Goal: Task Accomplishment & Management: Manage account settings

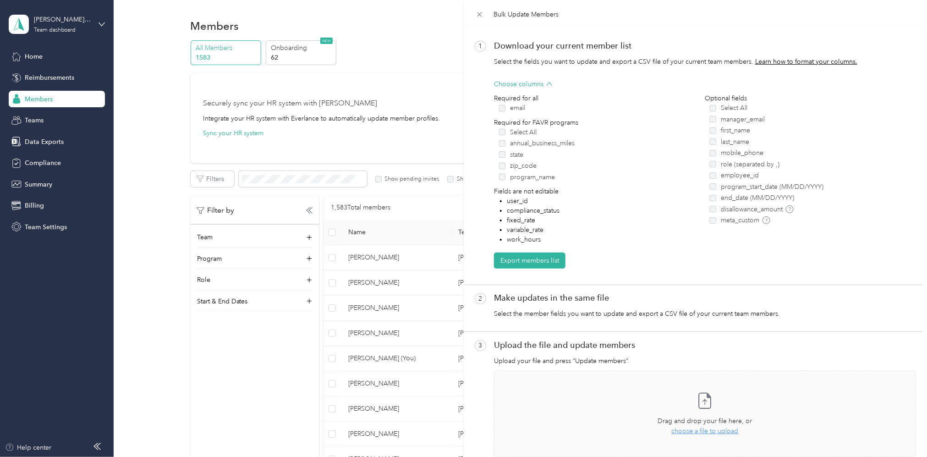
click at [37, 98] on div "Bulk Update Members 1 Download your current member list Select the fields you w…" at bounding box center [463, 228] width 927 height 457
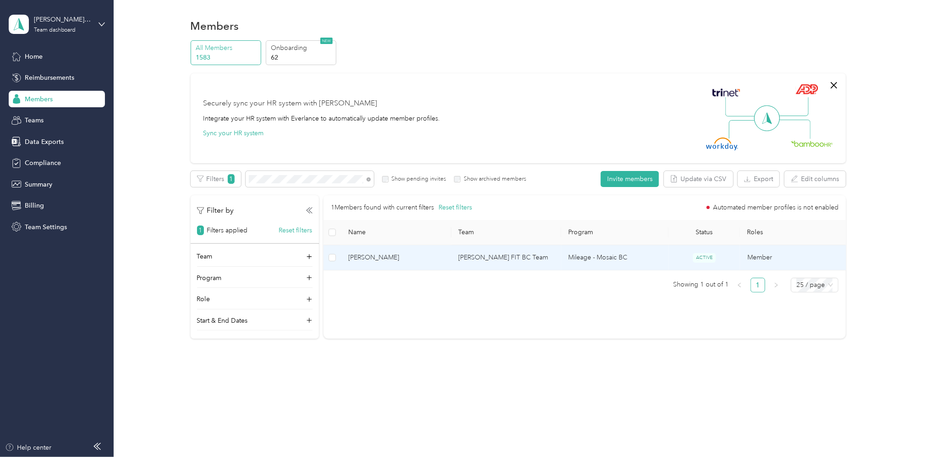
click at [473, 258] on td "[PERSON_NAME] FIT BC Team" at bounding box center [507, 257] width 110 height 25
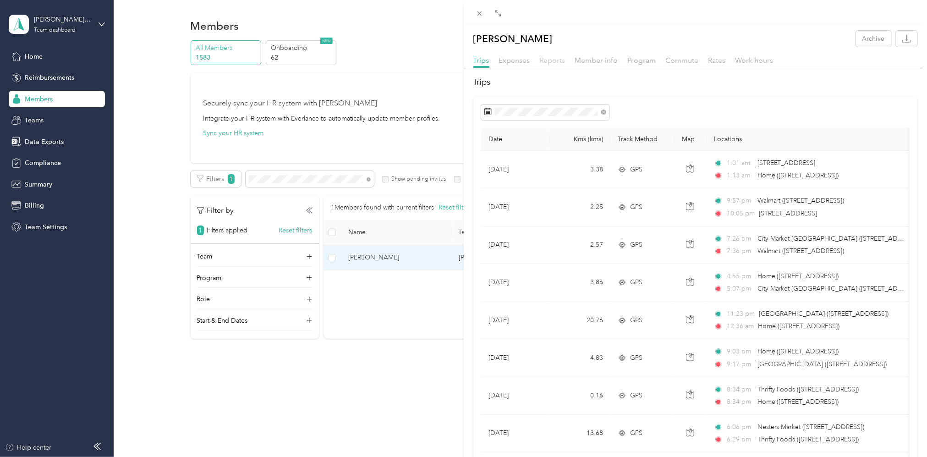
click at [556, 56] on span "Reports" at bounding box center [553, 60] width 26 height 9
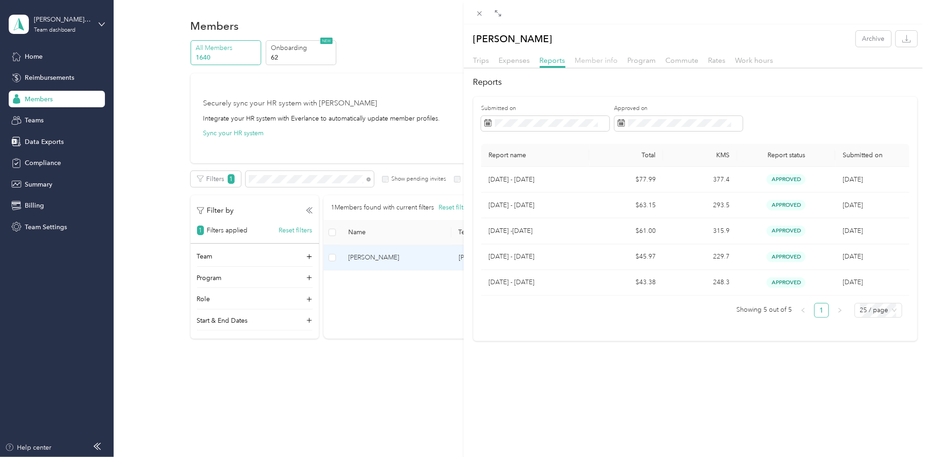
click at [596, 61] on span "Member info" at bounding box center [596, 60] width 43 height 9
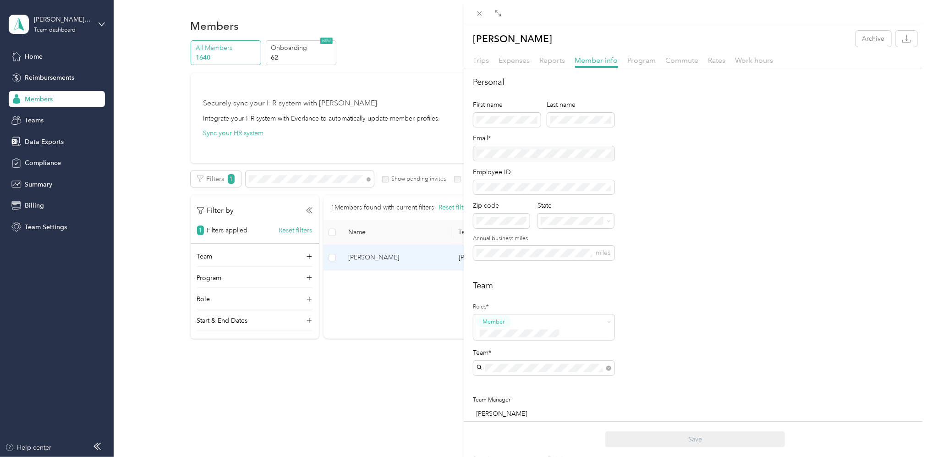
click at [817, 177] on div "Personal First name Last name Email* Employee ID Zip code State Annual business…" at bounding box center [696, 173] width 445 height 195
click at [603, 58] on span "Member info" at bounding box center [596, 60] width 43 height 9
click at [554, 60] on span "Reports" at bounding box center [553, 60] width 26 height 9
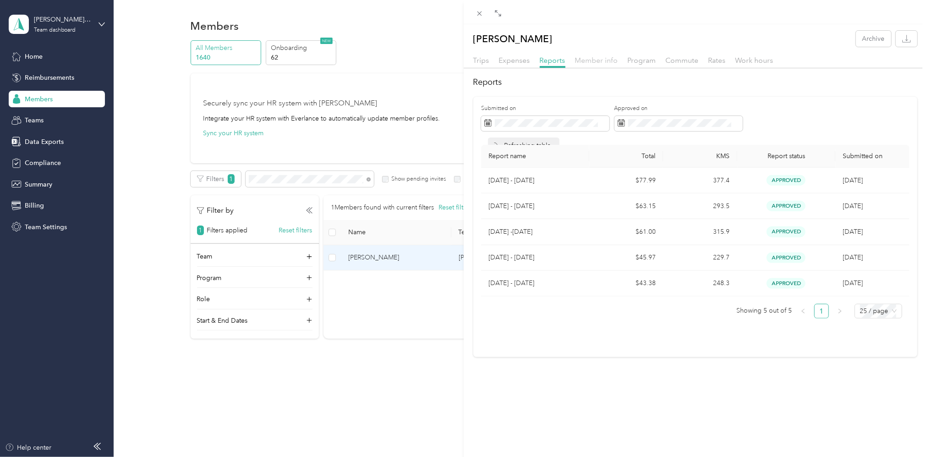
click at [600, 59] on span "Member info" at bounding box center [596, 60] width 43 height 9
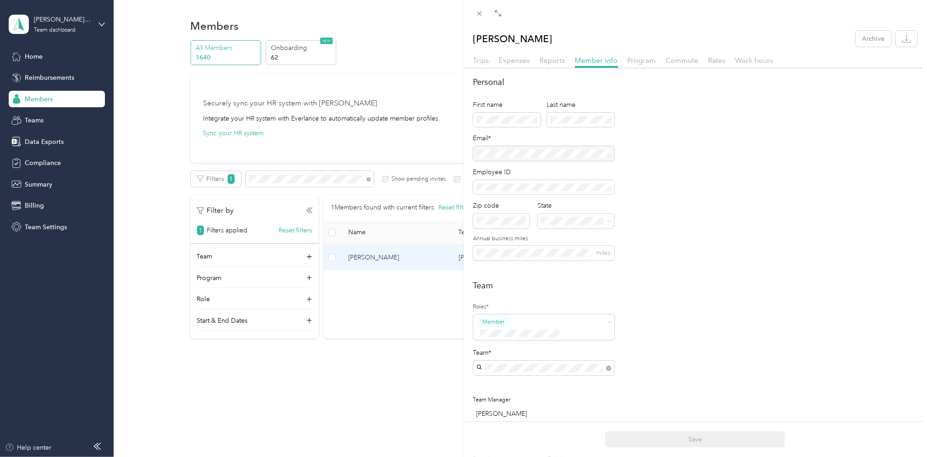
click at [433, 258] on div "Mherwan Aga Archive Trips Expenses Reports Member info Program Commute Rates Wo…" at bounding box center [463, 228] width 927 height 457
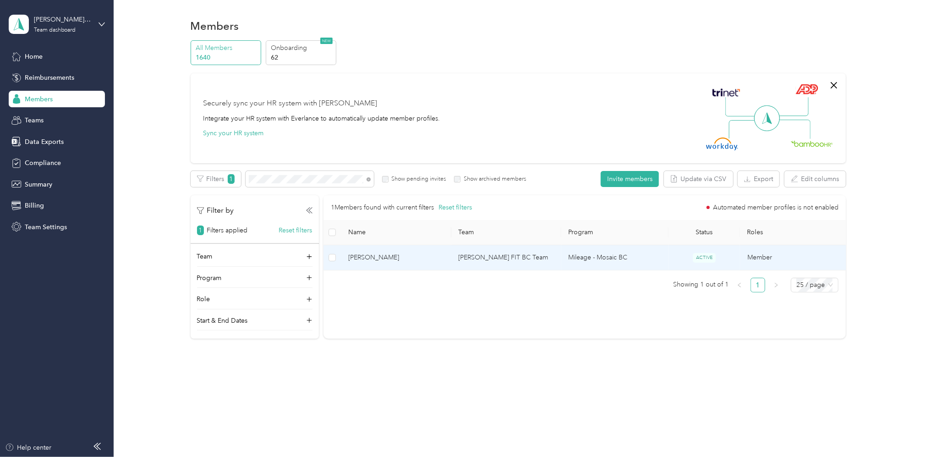
click at [482, 258] on td "[PERSON_NAME] FIT BC Team" at bounding box center [507, 257] width 110 height 25
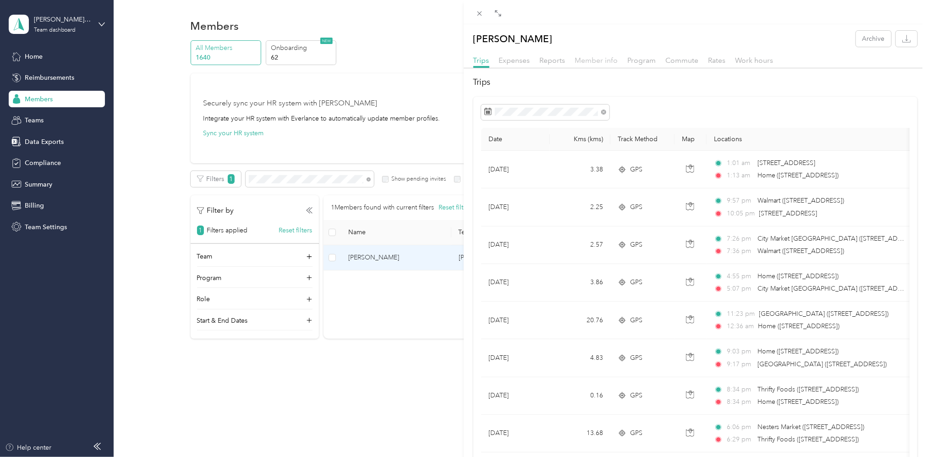
click at [605, 59] on span "Member info" at bounding box center [596, 60] width 43 height 9
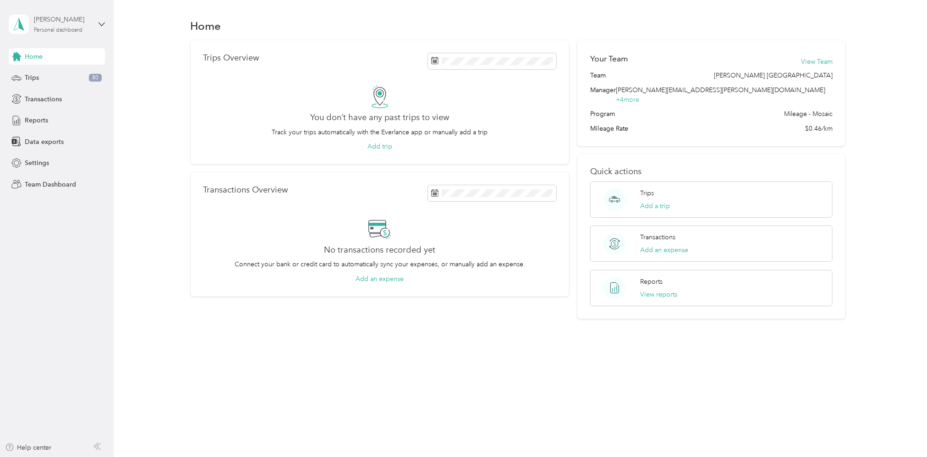
click at [73, 31] on div "Personal dashboard" at bounding box center [58, 31] width 49 height 6
click at [44, 74] on div "Team dashboard" at bounding box center [41, 76] width 49 height 10
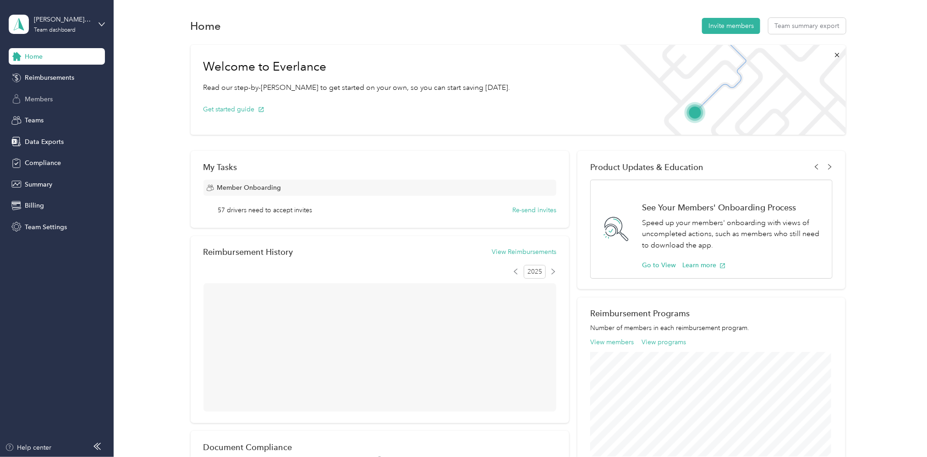
click at [42, 99] on span "Members" at bounding box center [39, 99] width 28 height 10
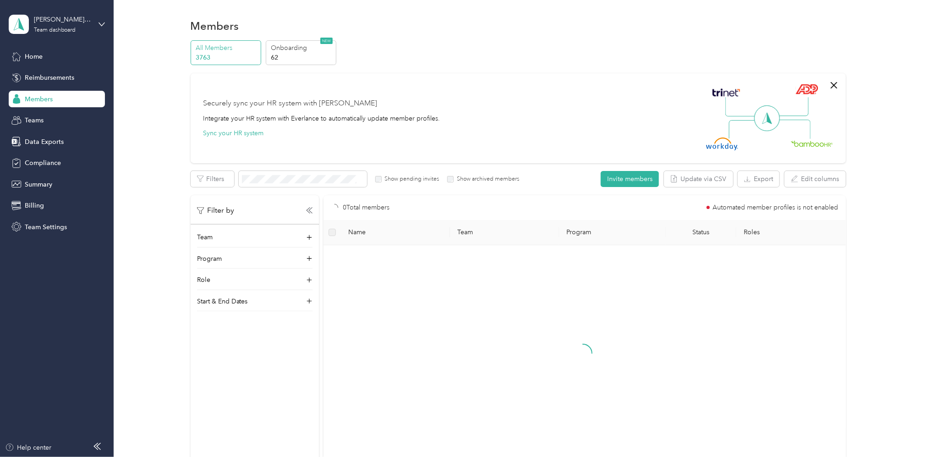
click at [490, 125] on div "Securely sync your HR system with Everlance Integrate your HR system with Everl…" at bounding box center [515, 118] width 622 height 64
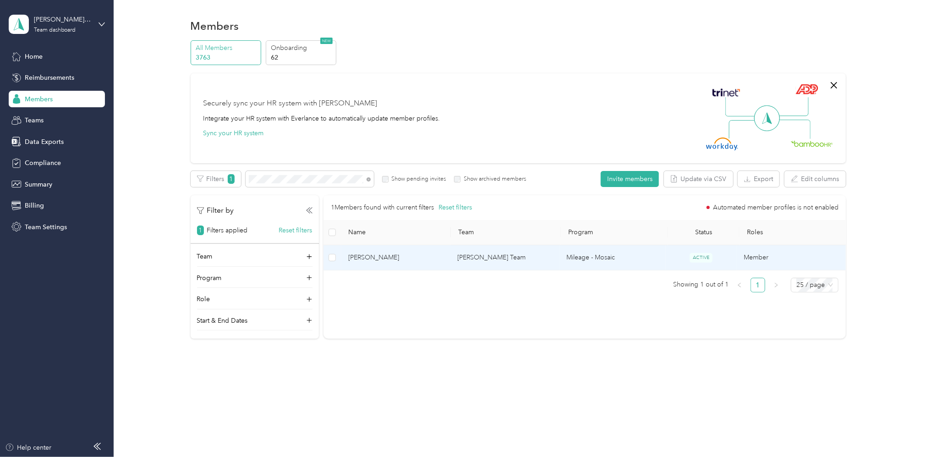
click at [486, 258] on td "Danielle Smiths Team" at bounding box center [504, 257] width 109 height 25
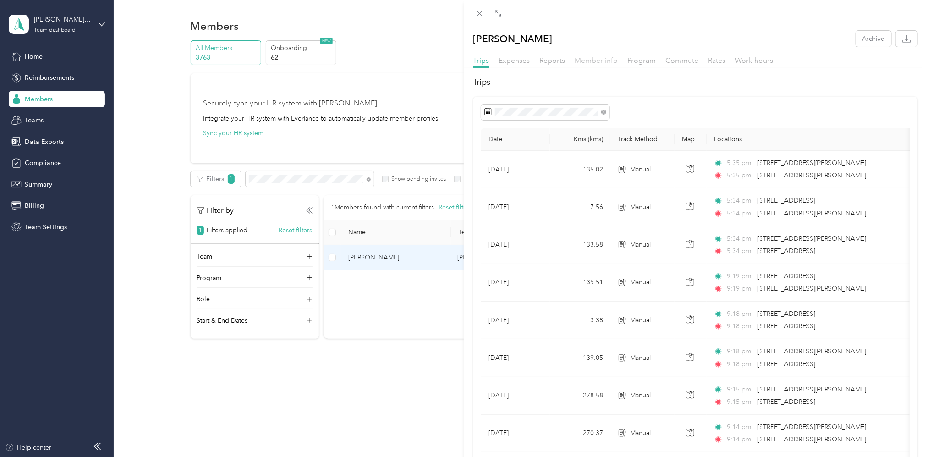
click at [601, 60] on span "Member info" at bounding box center [596, 60] width 43 height 9
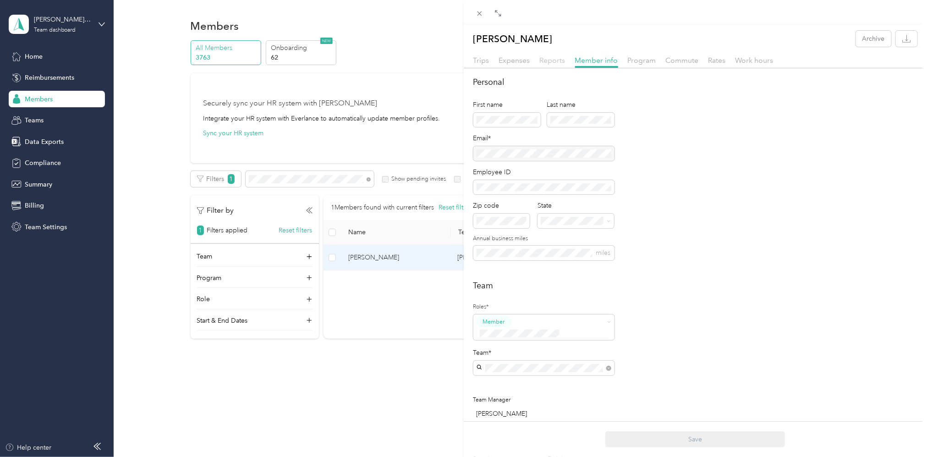
click at [551, 61] on span "Reports" at bounding box center [553, 60] width 26 height 9
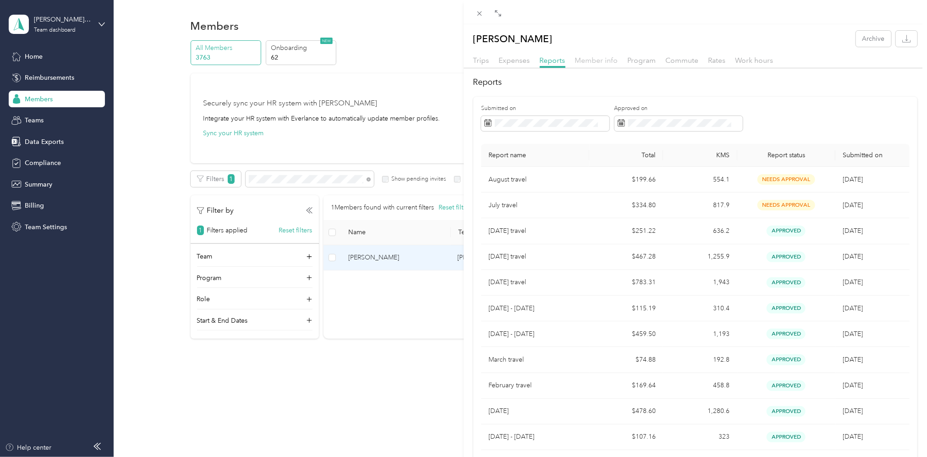
click at [585, 58] on span "Member info" at bounding box center [596, 60] width 43 height 9
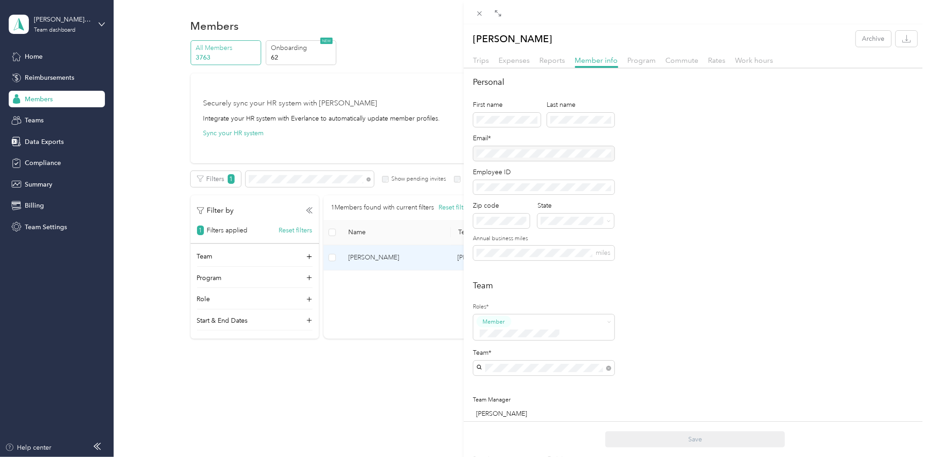
click at [700, 122] on div "Personal First name Last name Email* Employee ID Zip code State Annual business…" at bounding box center [696, 173] width 445 height 195
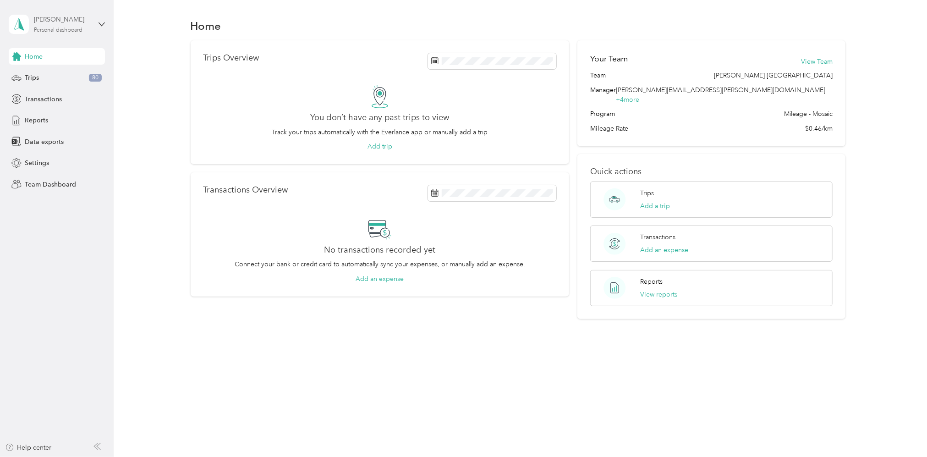
click at [41, 30] on div "Personal dashboard" at bounding box center [58, 31] width 49 height 6
click at [33, 73] on div "Team dashboard" at bounding box center [41, 76] width 49 height 10
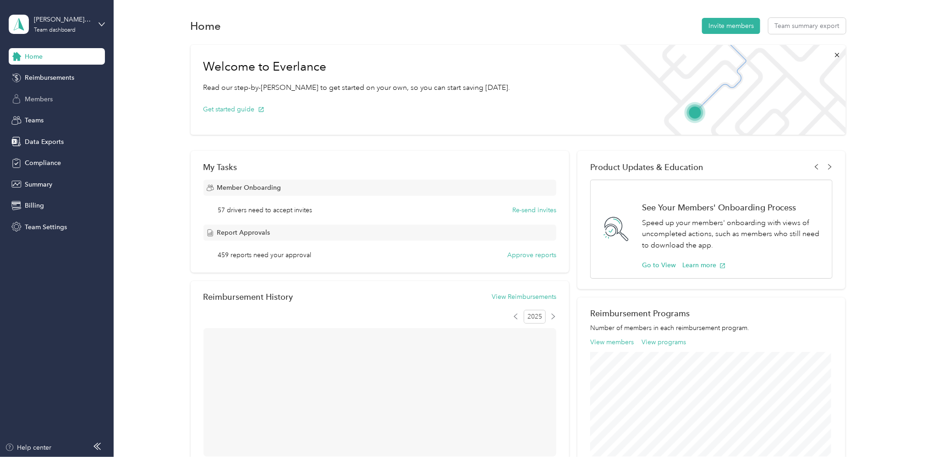
click at [35, 100] on span "Members" at bounding box center [39, 99] width 28 height 10
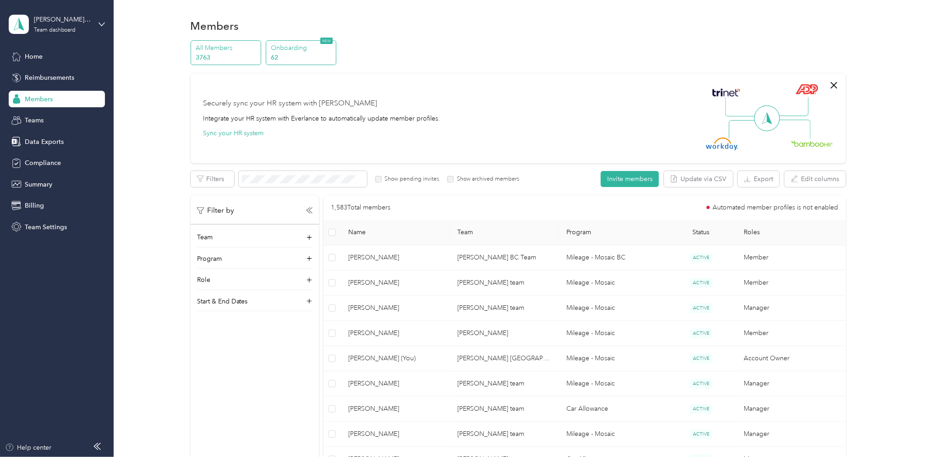
click at [298, 52] on p "Onboarding" at bounding box center [302, 48] width 62 height 10
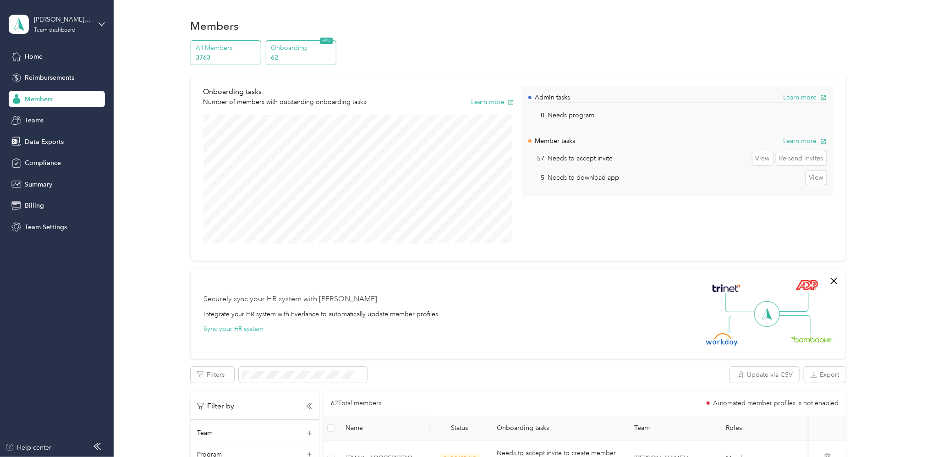
click at [222, 53] on p "3763" at bounding box center [227, 58] width 62 height 10
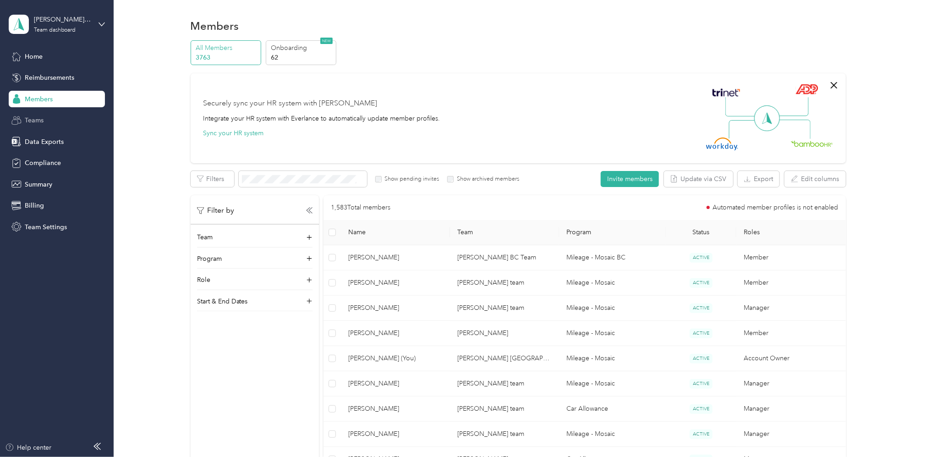
click at [34, 122] on span "Teams" at bounding box center [34, 121] width 19 height 10
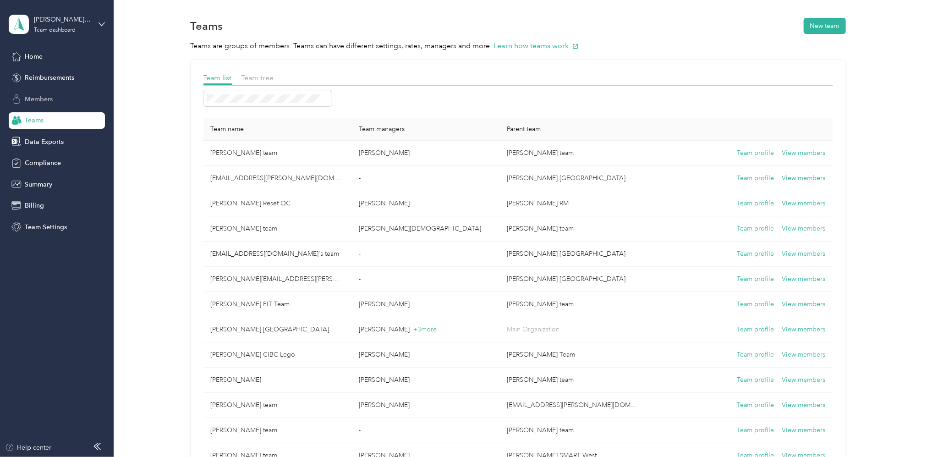
click at [39, 96] on span "Members" at bounding box center [39, 99] width 28 height 10
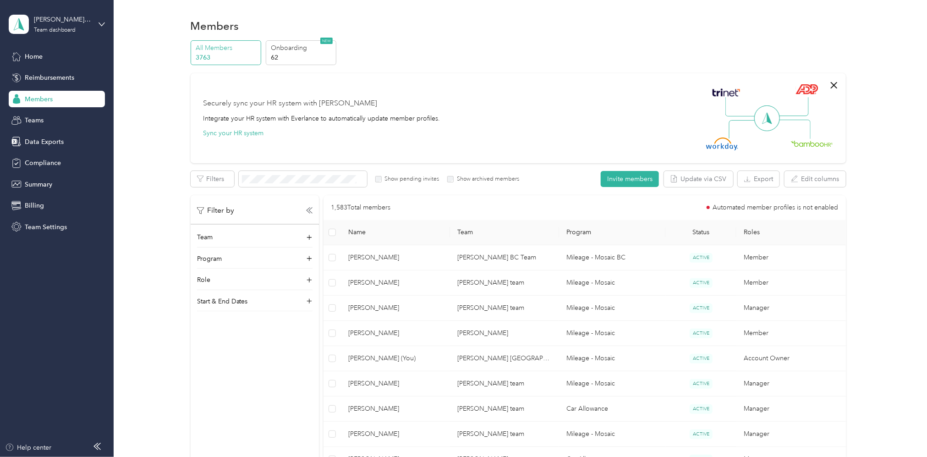
click at [377, 182] on div "Show pending invites" at bounding box center [407, 179] width 64 height 8
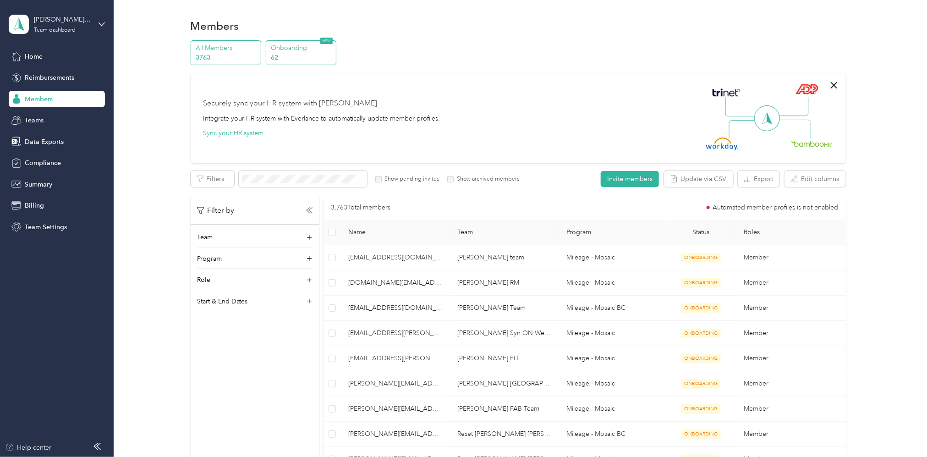
click at [284, 52] on p "Onboarding" at bounding box center [302, 48] width 62 height 10
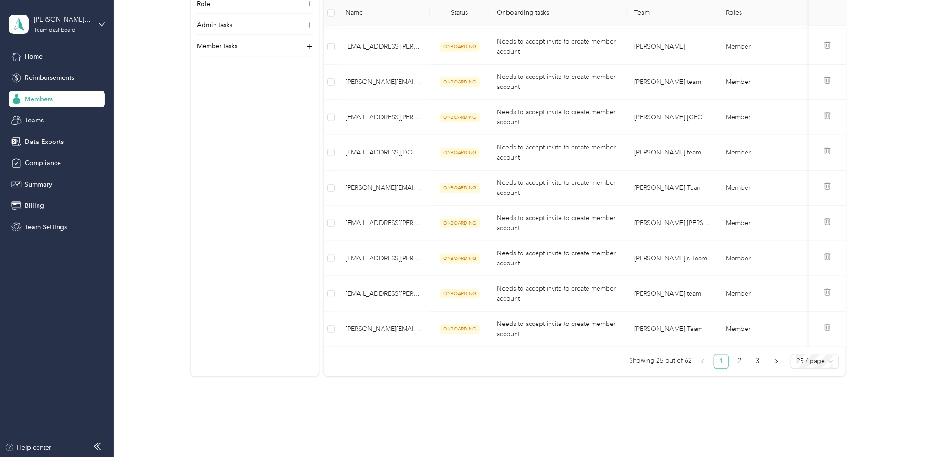
scroll to position [1008, 0]
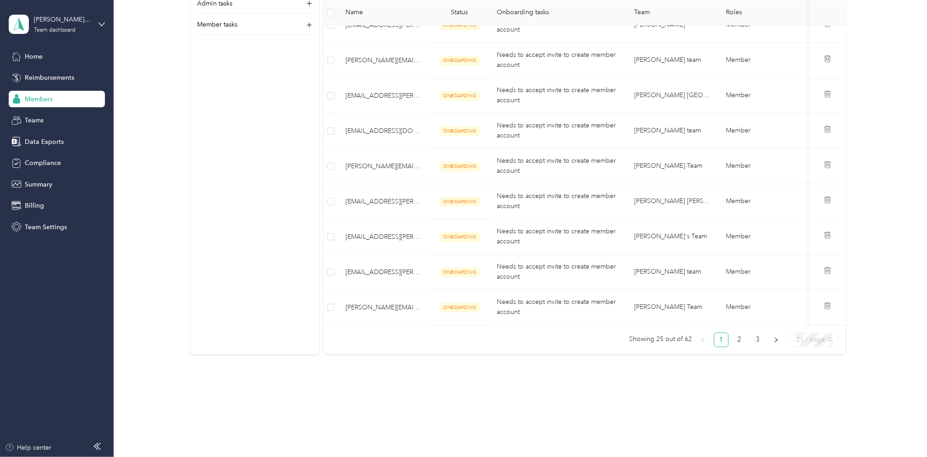
click at [823, 339] on span "25 / page" at bounding box center [815, 340] width 37 height 14
click at [812, 389] on div "100 / page" at bounding box center [815, 387] width 33 height 10
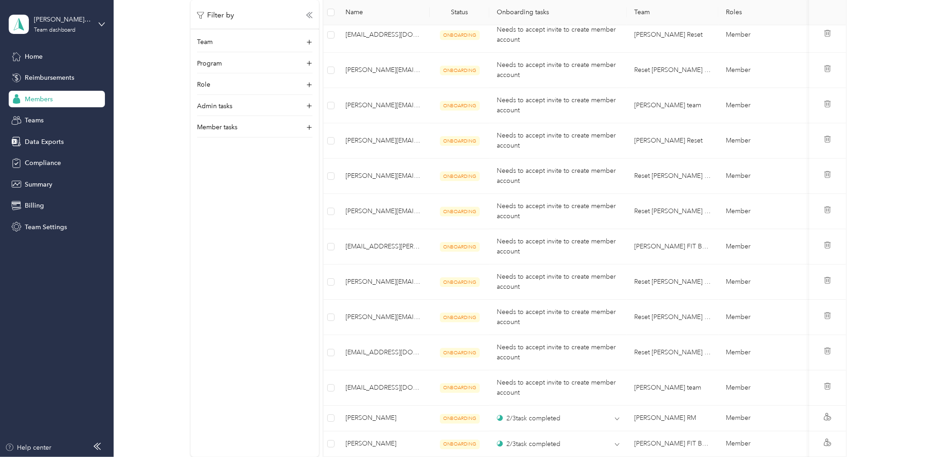
scroll to position [2268, 0]
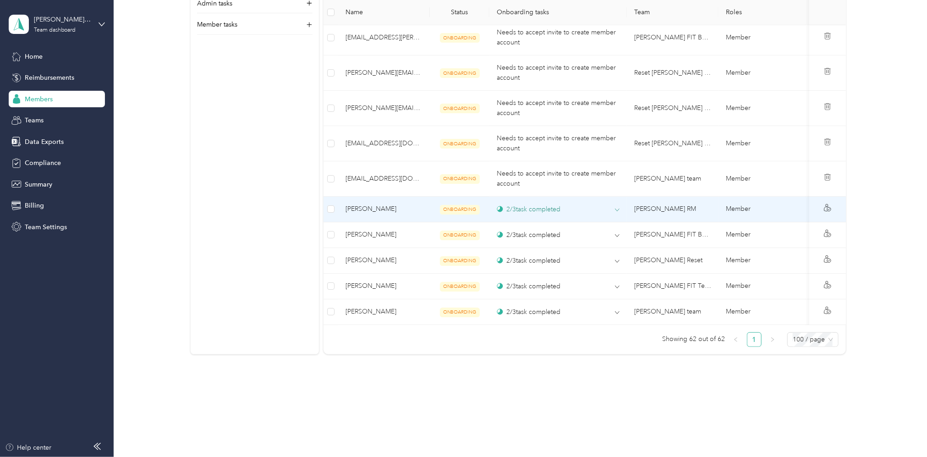
click at [535, 204] on div "2 / 3 task completed" at bounding box center [529, 209] width 64 height 10
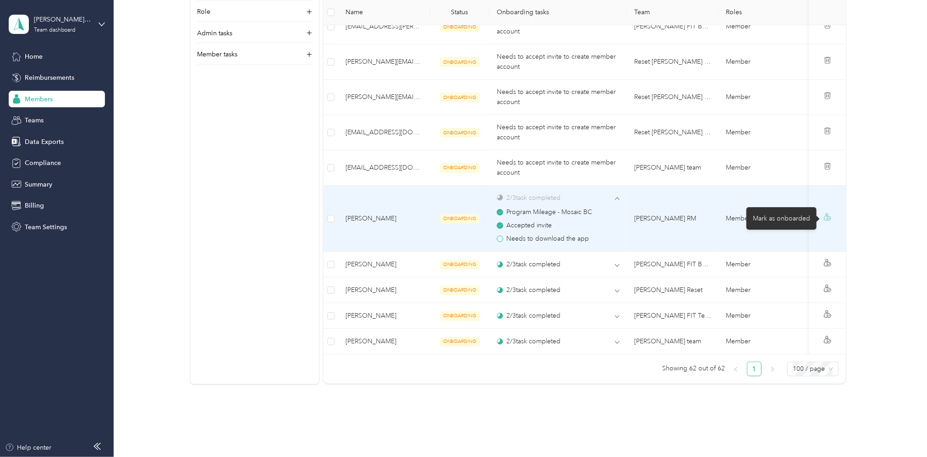
click at [826, 218] on icon at bounding box center [827, 216] width 7 height 7
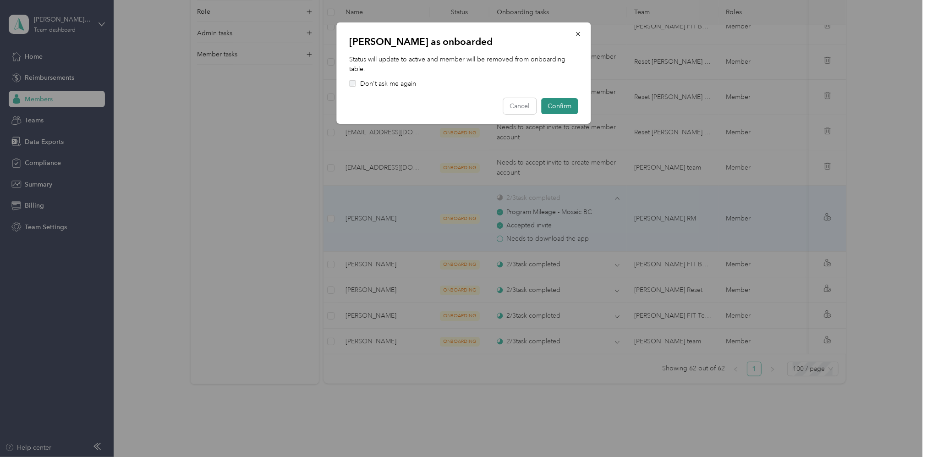
click at [558, 107] on button "Confirm" at bounding box center [559, 106] width 37 height 16
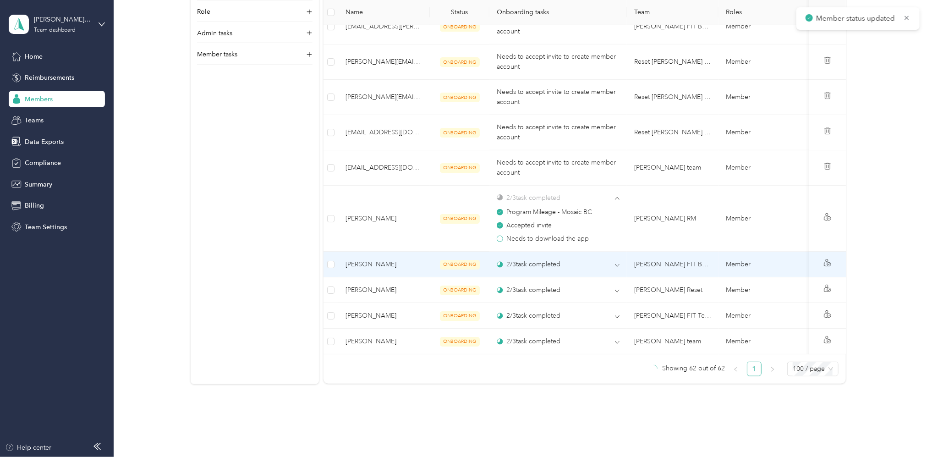
scroll to position [2242, 0]
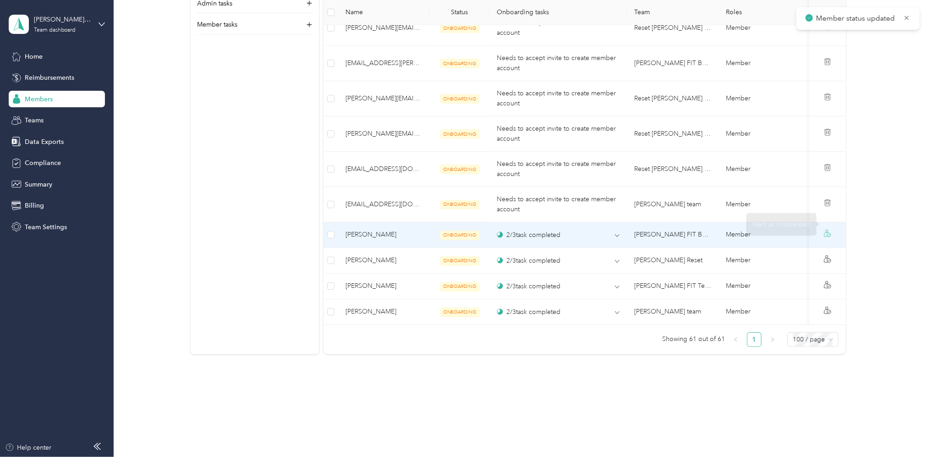
click at [824, 230] on icon at bounding box center [827, 233] width 7 height 7
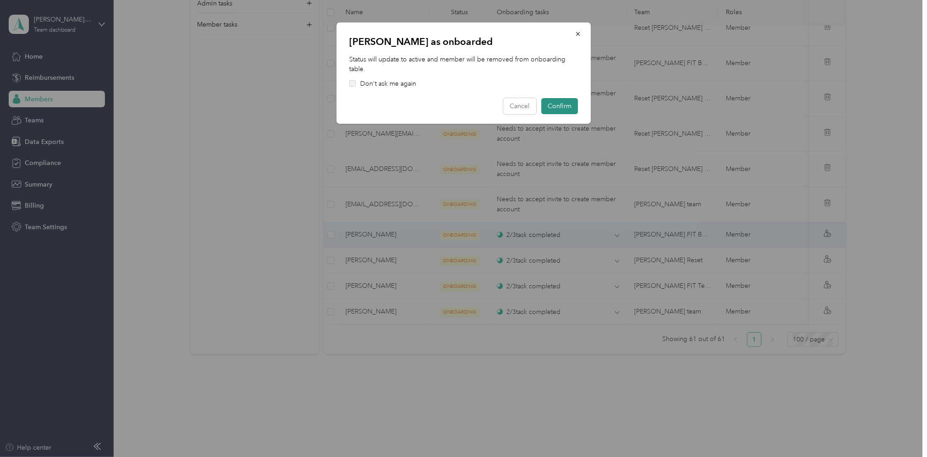
click at [566, 105] on button "Confirm" at bounding box center [559, 106] width 37 height 16
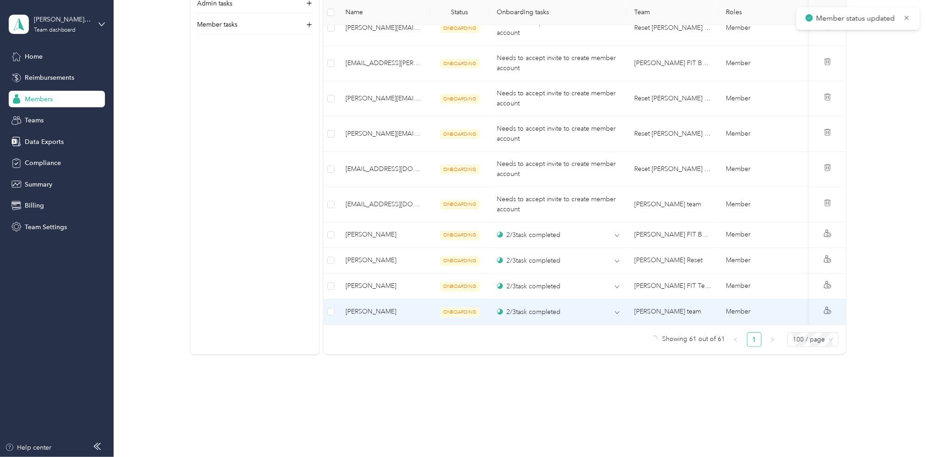
scroll to position [2216, 0]
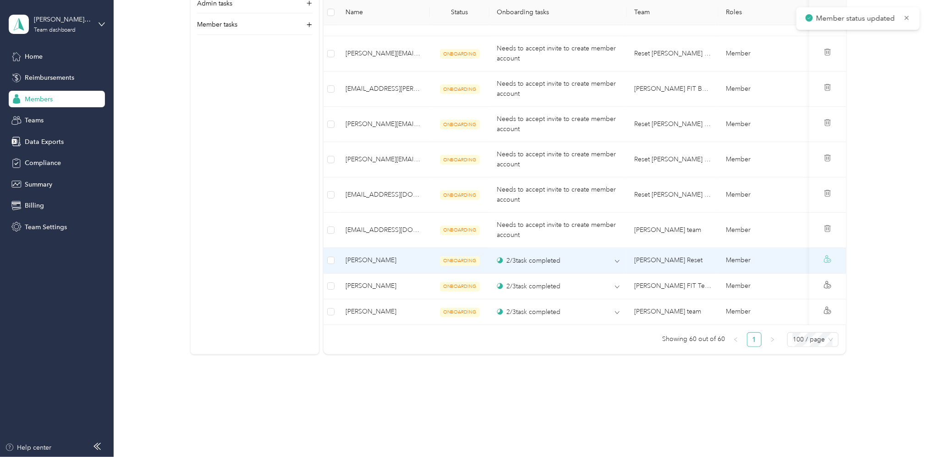
click at [824, 255] on icon at bounding box center [827, 258] width 7 height 7
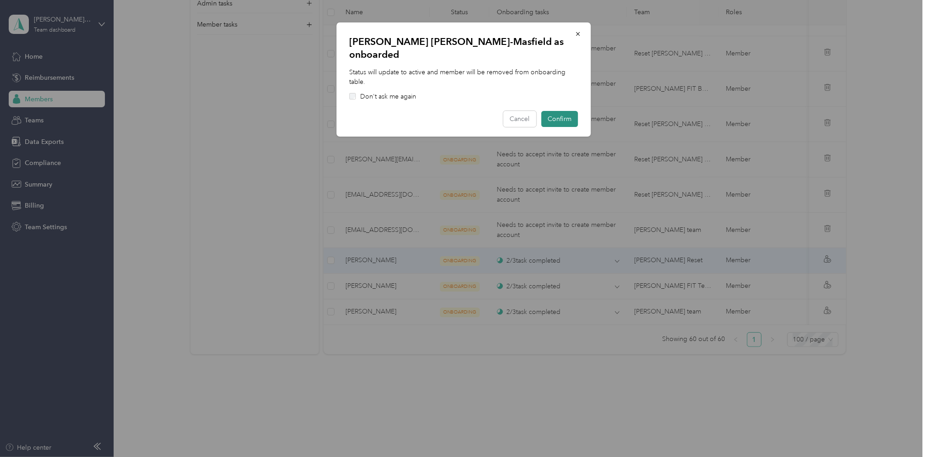
click at [558, 111] on button "Confirm" at bounding box center [559, 119] width 37 height 16
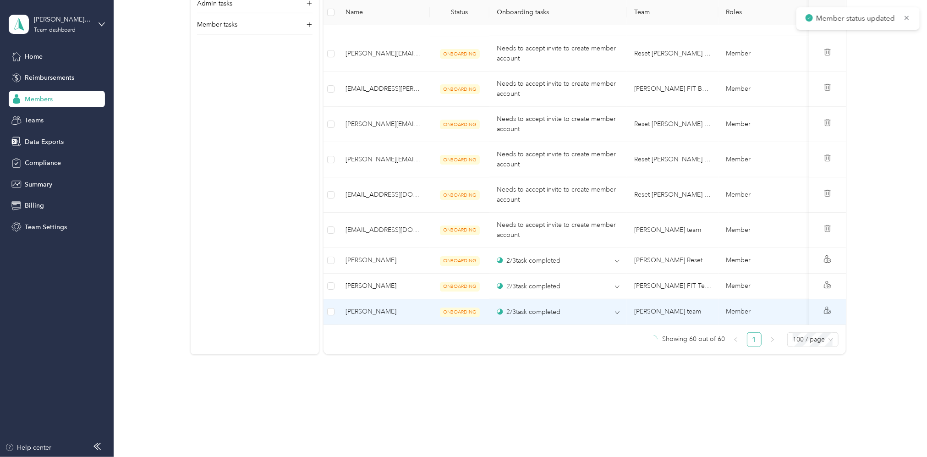
scroll to position [2190, 0]
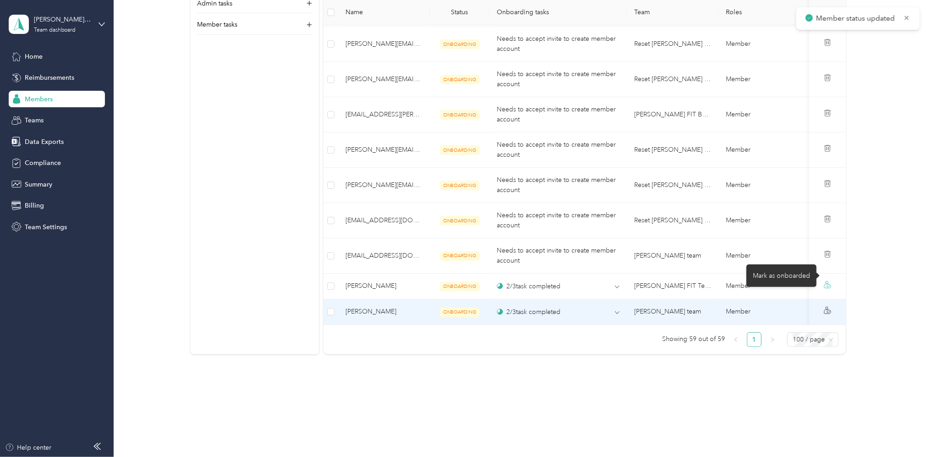
click at [824, 281] on icon at bounding box center [827, 284] width 7 height 7
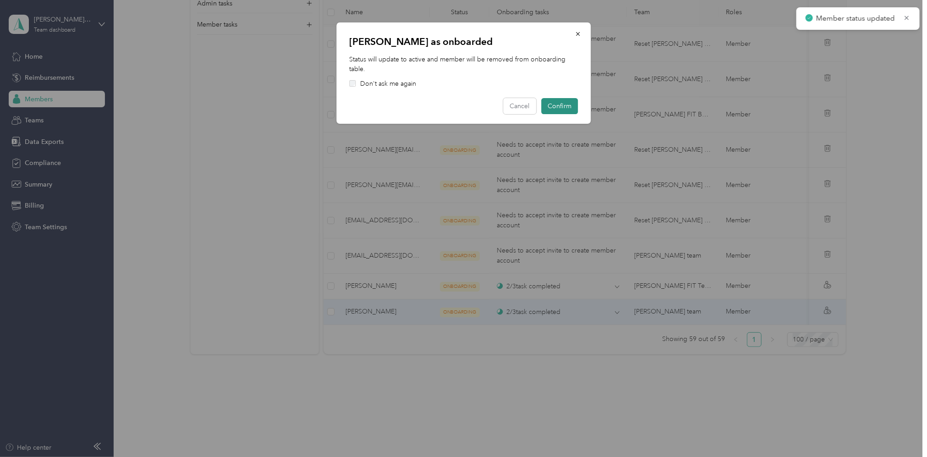
click at [549, 104] on button "Confirm" at bounding box center [559, 106] width 37 height 16
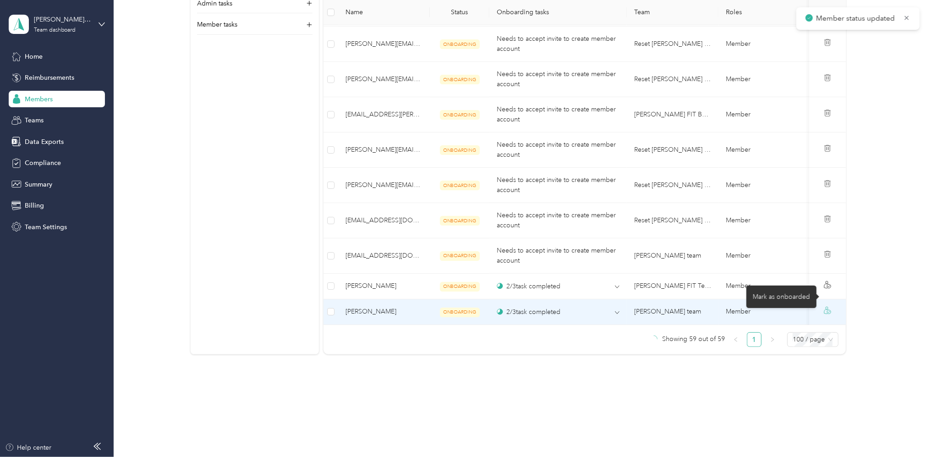
scroll to position [2165, 0]
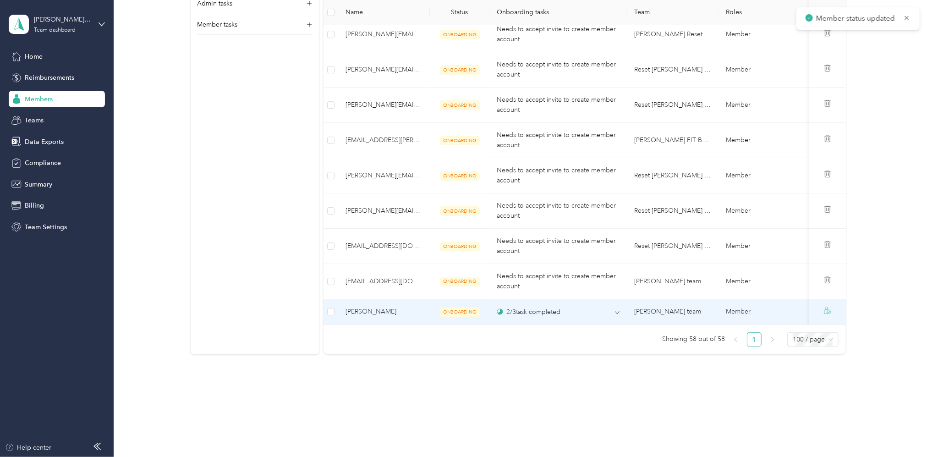
click at [824, 307] on icon at bounding box center [827, 310] width 7 height 7
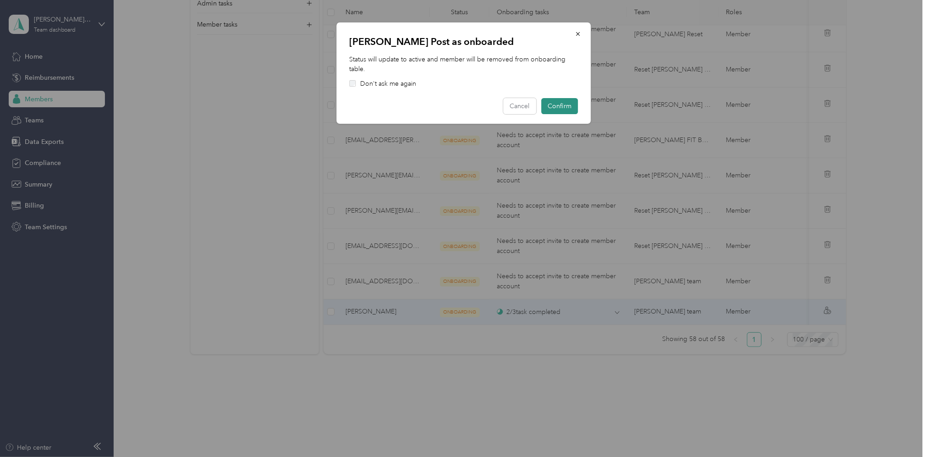
click at [563, 104] on button "Confirm" at bounding box center [559, 106] width 37 height 16
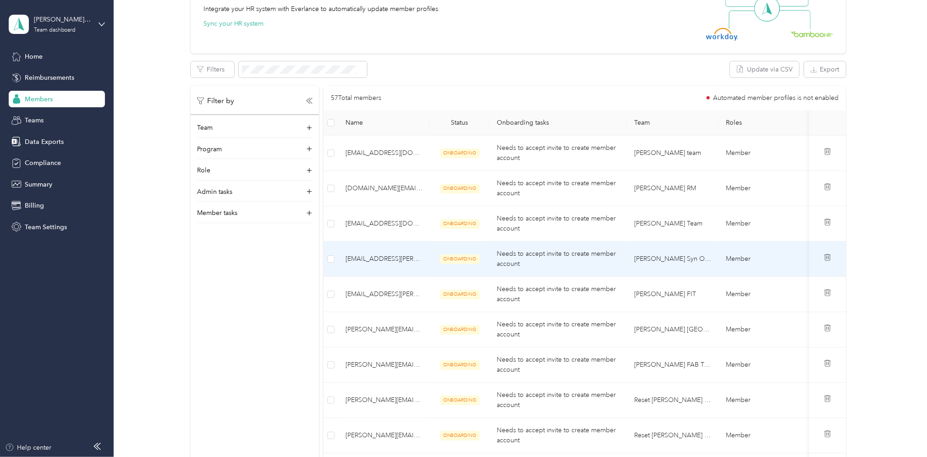
scroll to position [244, 0]
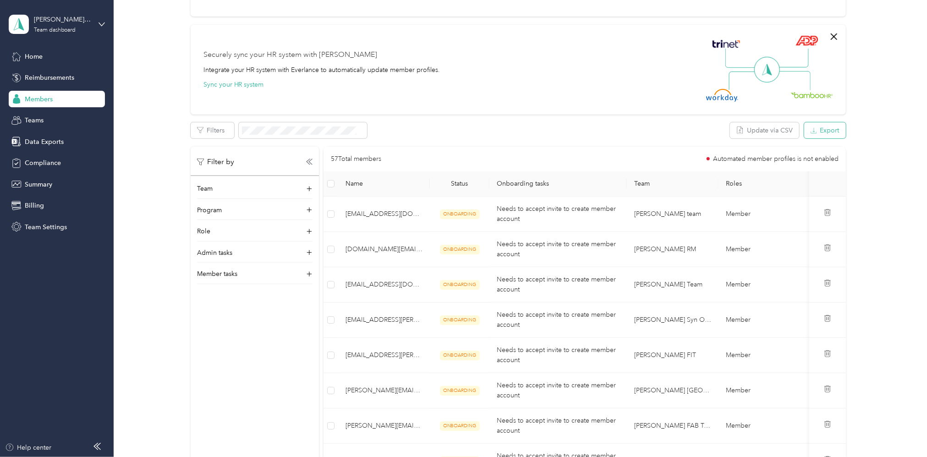
click at [819, 131] on button "Export" at bounding box center [826, 130] width 42 height 16
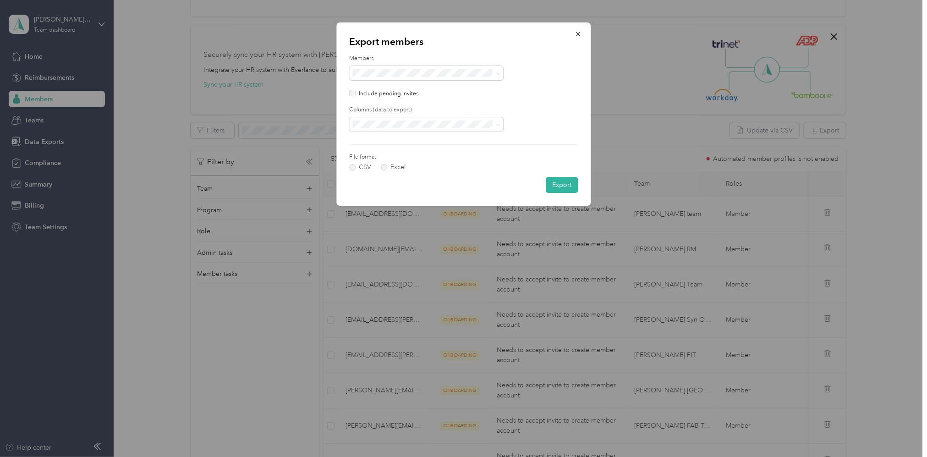
click at [389, 171] on form "Members Include pending invites Columns (data to export) File format CSV Excel …" at bounding box center [463, 124] width 229 height 138
click at [385, 170] on label "Excel" at bounding box center [393, 167] width 25 height 6
click at [562, 189] on button "Export" at bounding box center [562, 185] width 32 height 16
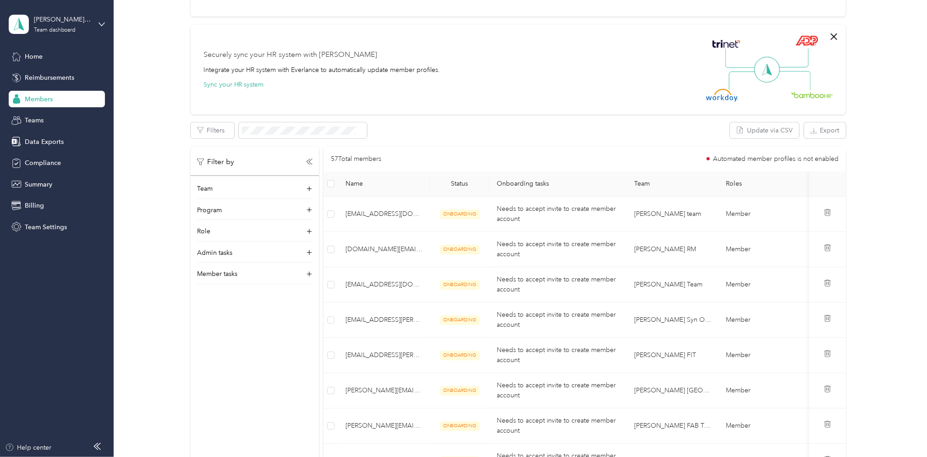
scroll to position [243, 0]
click at [819, 129] on button "Export" at bounding box center [826, 132] width 42 height 16
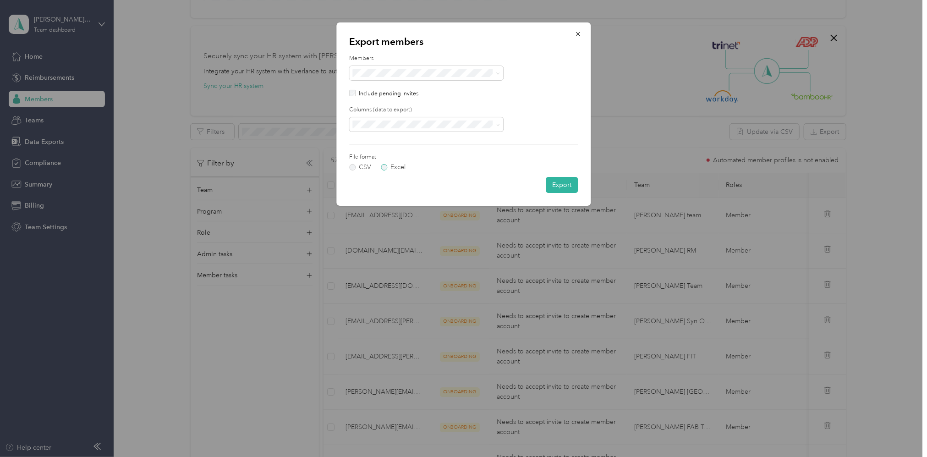
click at [384, 167] on label "Excel" at bounding box center [393, 167] width 25 height 6
click at [392, 158] on li "All columns" at bounding box center [426, 157] width 154 height 16
click at [565, 188] on button "Export" at bounding box center [562, 185] width 32 height 16
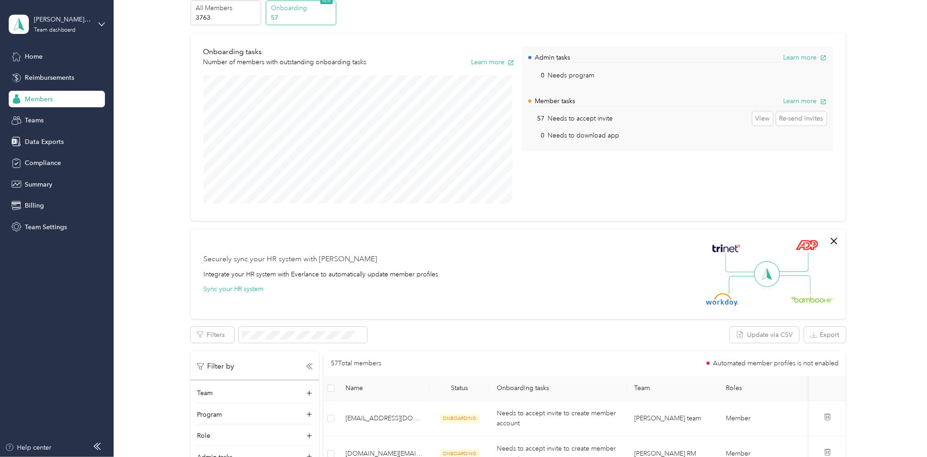
scroll to position [0, 0]
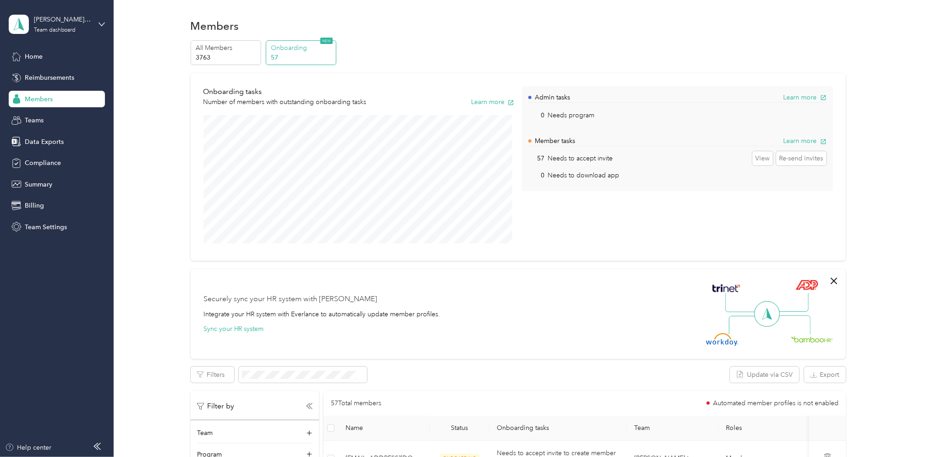
click at [299, 55] on p "57" at bounding box center [302, 58] width 62 height 10
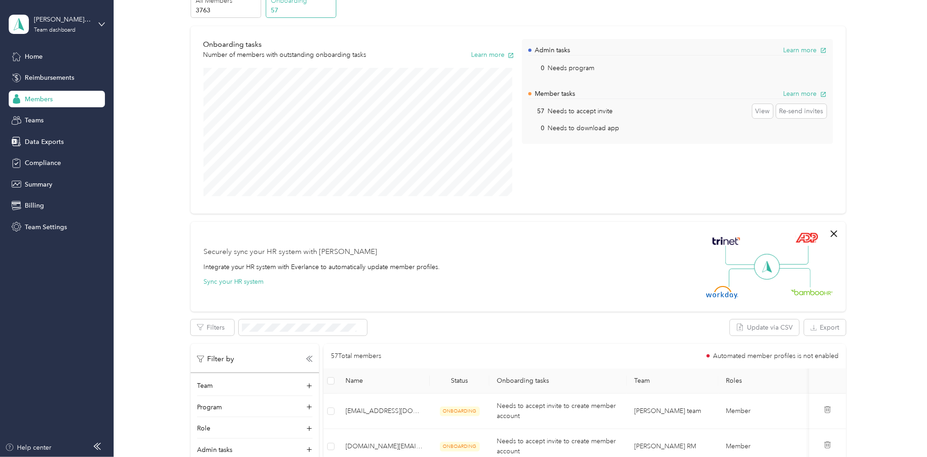
scroll to position [183, 0]
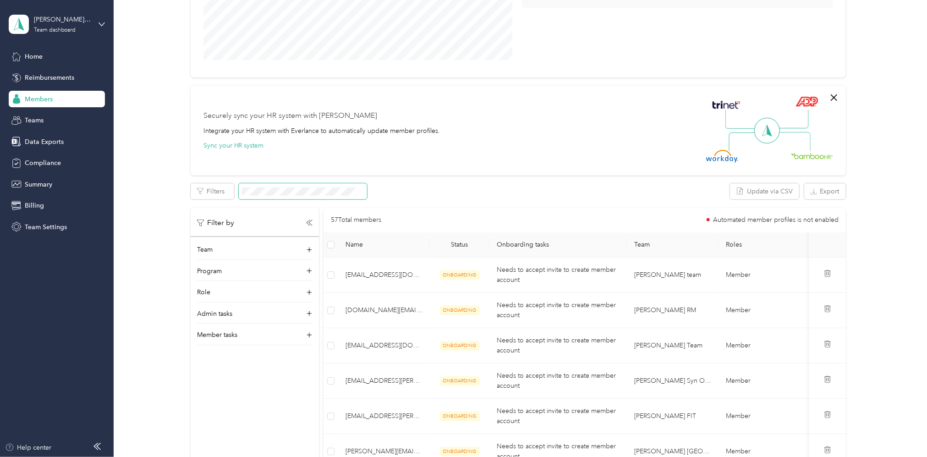
click at [285, 196] on span at bounding box center [303, 191] width 128 height 16
click at [282, 197] on span at bounding box center [303, 191] width 128 height 16
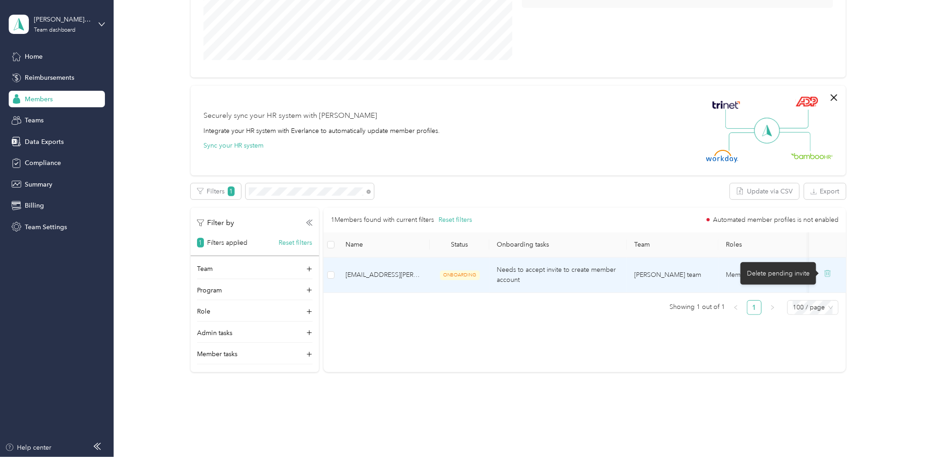
click at [824, 274] on icon at bounding box center [827, 273] width 7 height 7
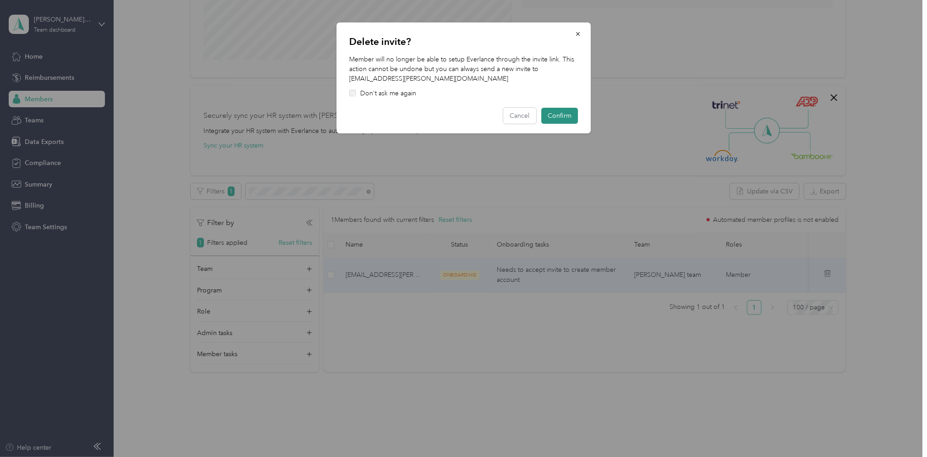
click at [559, 119] on button "Confirm" at bounding box center [559, 116] width 37 height 16
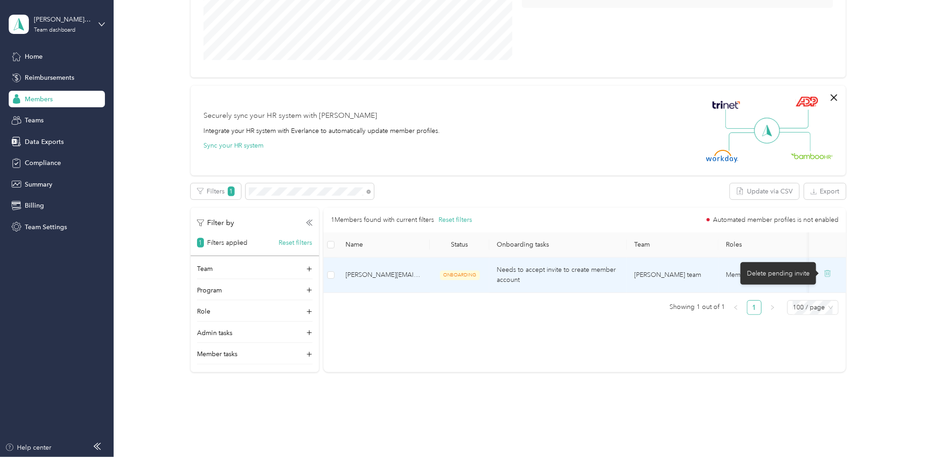
click at [824, 272] on icon at bounding box center [827, 273] width 7 height 7
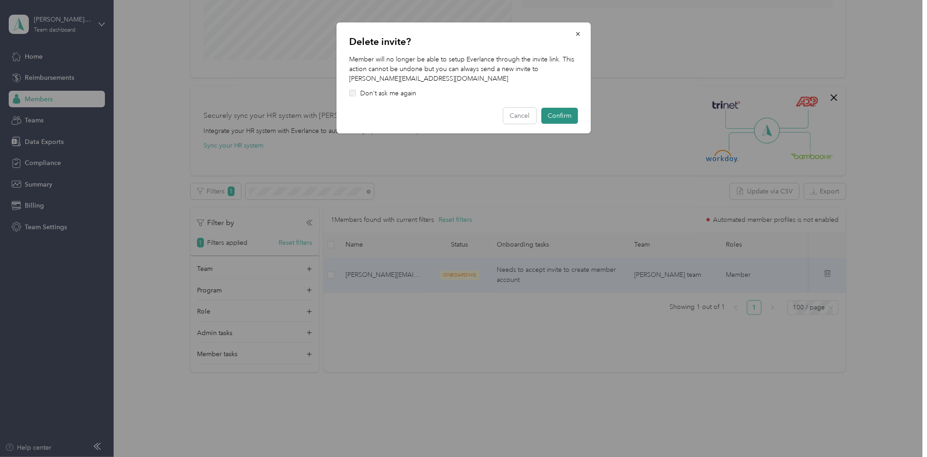
click at [560, 119] on button "Confirm" at bounding box center [559, 116] width 37 height 16
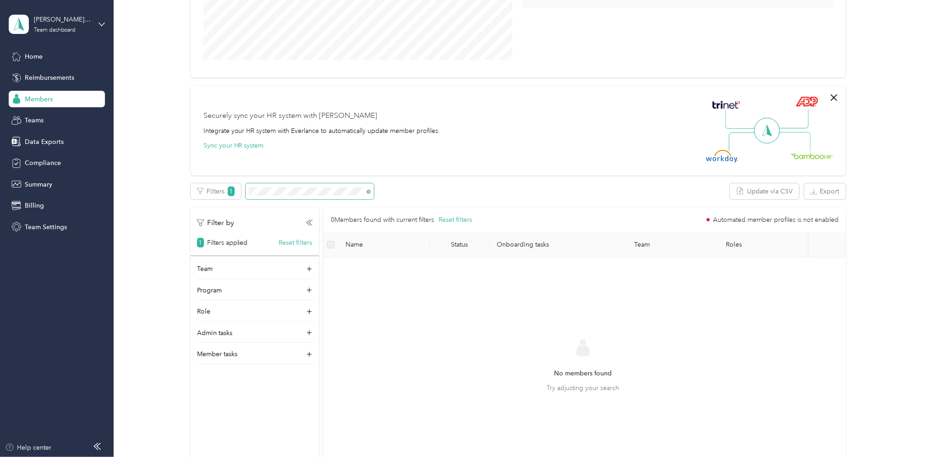
click at [284, 197] on span at bounding box center [310, 191] width 128 height 16
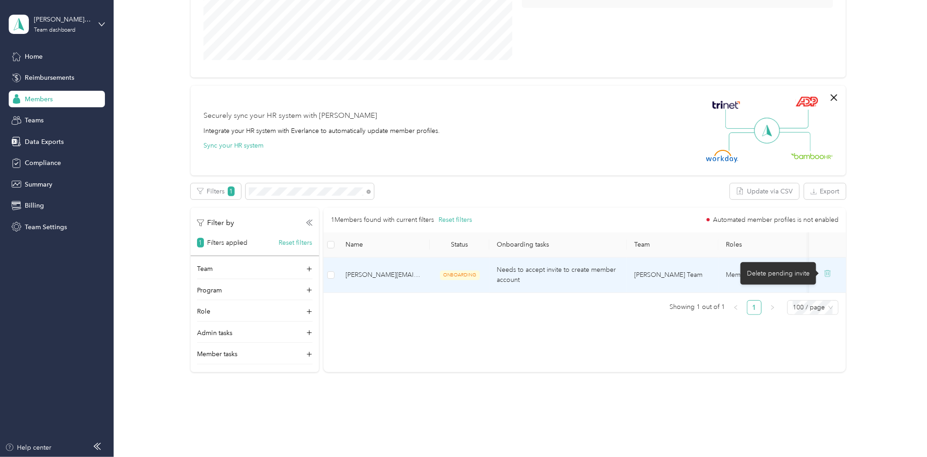
click at [824, 274] on icon at bounding box center [827, 273] width 7 height 7
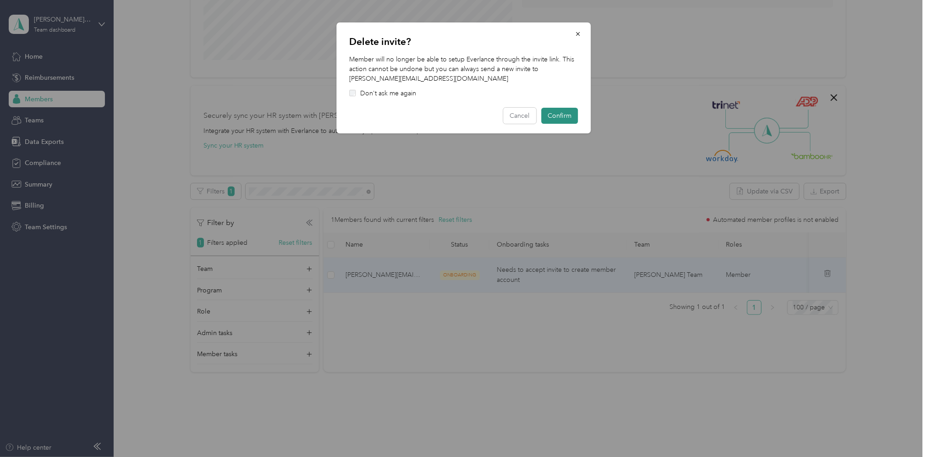
click at [562, 117] on button "Confirm" at bounding box center [559, 116] width 37 height 16
